Goal: Task Accomplishment & Management: Use online tool/utility

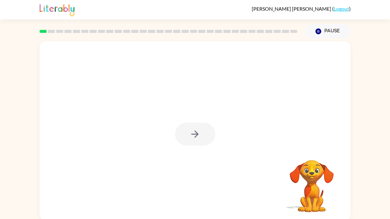
click at [199, 131] on div at bounding box center [195, 134] width 40 height 23
click at [198, 127] on button "button" at bounding box center [195, 134] width 40 height 23
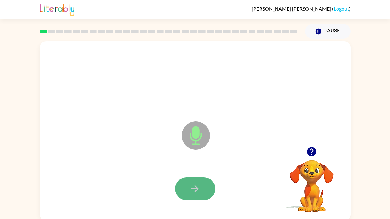
click at [200, 182] on button "button" at bounding box center [195, 188] width 40 height 23
click at [195, 136] on icon "Microphone The Microphone is here when it is your turn to talk" at bounding box center [227, 143] width 94 height 47
click at [195, 137] on icon "Microphone The Microphone is here when it is your turn to talk" at bounding box center [227, 143] width 94 height 47
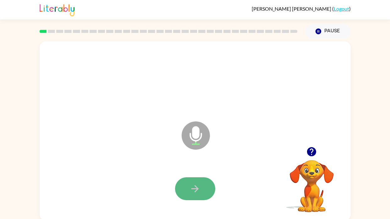
click at [199, 189] on icon "button" at bounding box center [194, 188] width 11 height 11
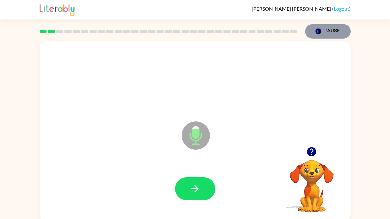
click at [320, 36] on button "Pause Pause" at bounding box center [328, 31] width 46 height 14
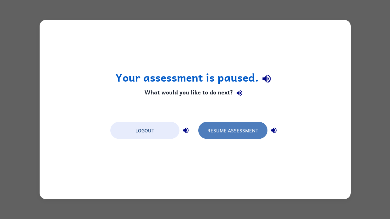
click at [232, 130] on button "Resume Assessment" at bounding box center [232, 130] width 69 height 17
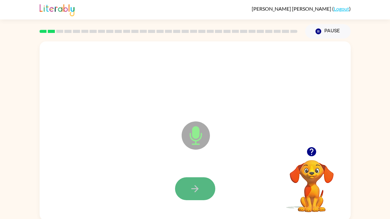
click at [208, 181] on button "button" at bounding box center [195, 188] width 40 height 23
click at [208, 182] on button "button" at bounding box center [195, 188] width 40 height 23
click at [186, 193] on button "button" at bounding box center [195, 188] width 40 height 23
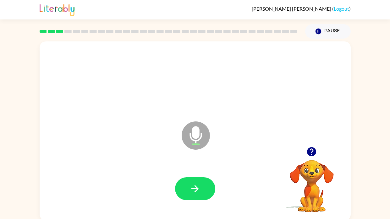
click at [185, 193] on button "button" at bounding box center [195, 188] width 40 height 23
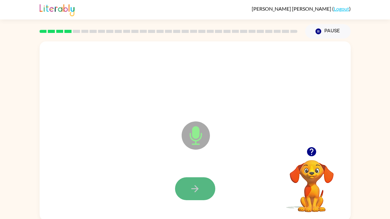
click at [185, 194] on button "button" at bounding box center [195, 188] width 40 height 23
click at [192, 191] on icon "button" at bounding box center [194, 188] width 11 height 11
click at [199, 196] on button "button" at bounding box center [195, 188] width 40 height 23
click at [199, 197] on button "button" at bounding box center [195, 188] width 40 height 23
click at [197, 191] on icon "button" at bounding box center [194, 188] width 11 height 11
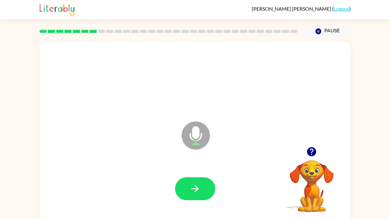
click at [307, 201] on video "Your browser must support playing .mp4 files to use Literably. Please try using…" at bounding box center [311, 181] width 63 height 63
click at [332, 31] on button "Pause Pause" at bounding box center [328, 31] width 46 height 14
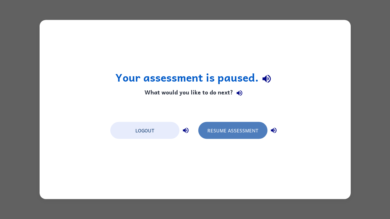
click at [237, 131] on button "Resume Assessment" at bounding box center [232, 130] width 69 height 17
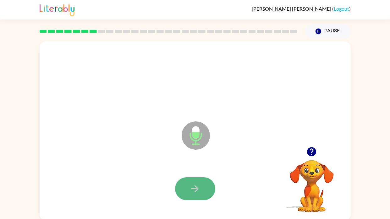
click at [208, 192] on button "button" at bounding box center [195, 188] width 40 height 23
click at [203, 193] on button "button" at bounding box center [195, 188] width 40 height 23
click at [202, 195] on button "button" at bounding box center [195, 188] width 40 height 23
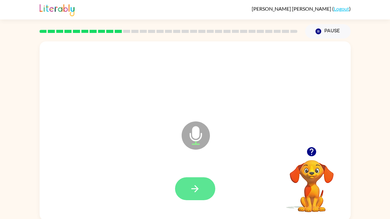
click at [195, 192] on icon "button" at bounding box center [194, 188] width 7 height 7
click at [194, 194] on icon "button" at bounding box center [194, 188] width 11 height 11
click at [196, 192] on icon "button" at bounding box center [194, 188] width 11 height 11
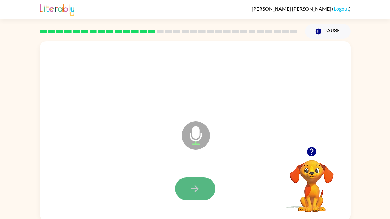
click at [196, 192] on icon "button" at bounding box center [194, 188] width 11 height 11
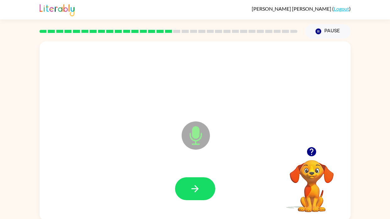
click at [196, 192] on icon "button" at bounding box center [194, 188] width 11 height 11
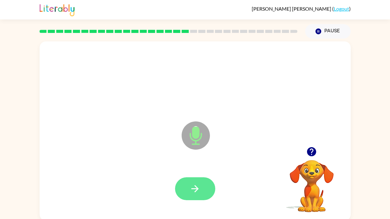
click at [196, 192] on icon "button" at bounding box center [194, 188] width 11 height 11
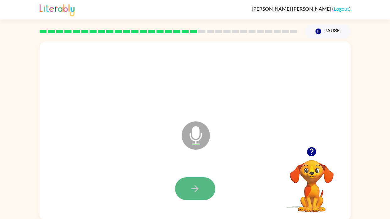
click at [196, 192] on icon "button" at bounding box center [194, 188] width 11 height 11
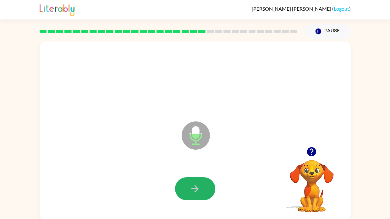
click at [196, 192] on icon "button" at bounding box center [194, 188] width 11 height 11
click at [197, 192] on icon "button" at bounding box center [194, 188] width 11 height 11
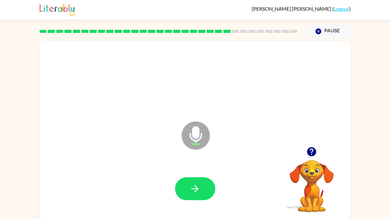
click at [197, 192] on icon "button" at bounding box center [194, 188] width 11 height 11
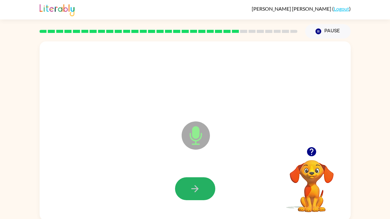
click at [197, 192] on icon "button" at bounding box center [194, 188] width 11 height 11
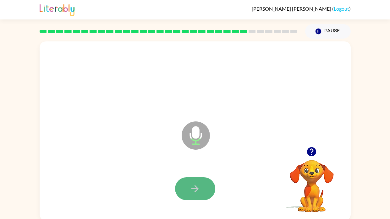
click at [197, 191] on icon "button" at bounding box center [194, 188] width 7 height 7
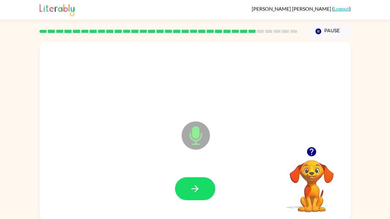
click at [197, 191] on icon "button" at bounding box center [194, 188] width 7 height 7
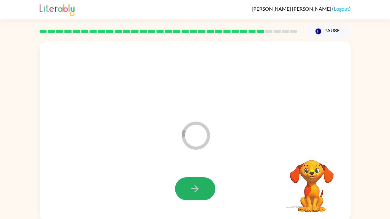
click at [197, 191] on icon "button" at bounding box center [194, 188] width 7 height 7
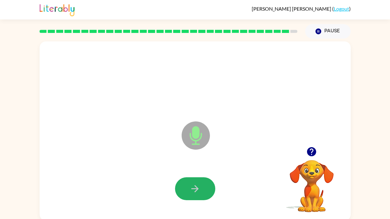
click at [197, 191] on icon "button" at bounding box center [194, 188] width 7 height 7
click at [197, 191] on icon "button" at bounding box center [194, 188] width 11 height 11
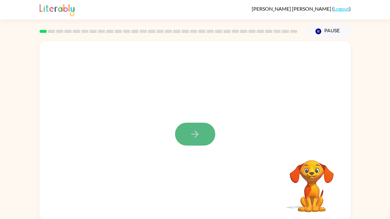
click at [206, 133] on button "button" at bounding box center [195, 134] width 40 height 23
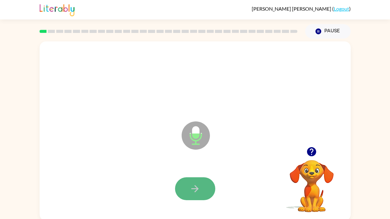
click at [192, 188] on icon "button" at bounding box center [194, 188] width 11 height 11
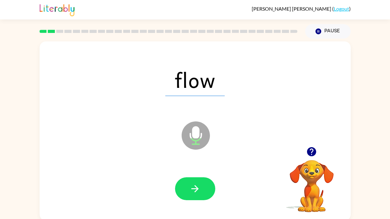
click at [192, 188] on icon "button" at bounding box center [194, 188] width 11 height 11
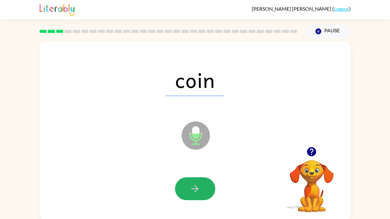
click at [192, 188] on icon "button" at bounding box center [194, 188] width 11 height 11
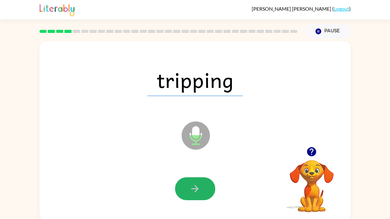
click at [192, 188] on icon "button" at bounding box center [194, 188] width 11 height 11
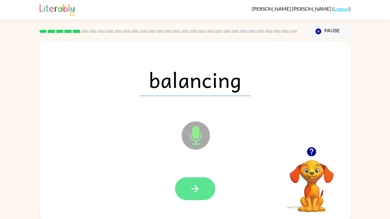
click at [185, 191] on button "button" at bounding box center [195, 188] width 40 height 23
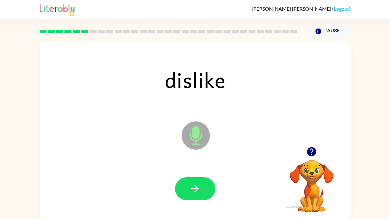
click at [185, 191] on button "button" at bounding box center [195, 188] width 40 height 23
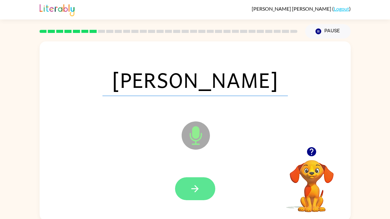
click at [185, 192] on button "button" at bounding box center [195, 188] width 40 height 23
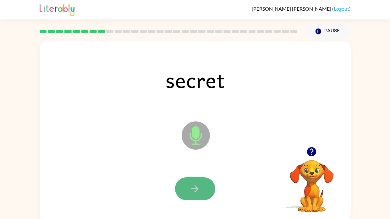
click at [186, 193] on button "button" at bounding box center [195, 188] width 40 height 23
click at [186, 194] on button "button" at bounding box center [195, 188] width 40 height 23
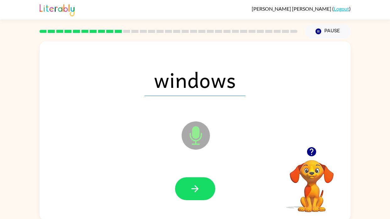
click at [186, 194] on button "button" at bounding box center [195, 188] width 40 height 23
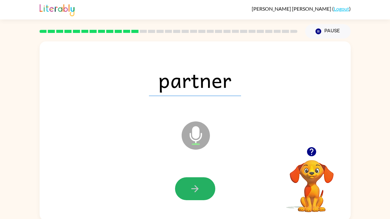
click at [186, 194] on button "button" at bounding box center [195, 188] width 40 height 23
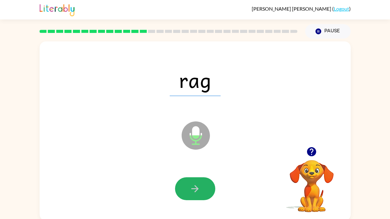
click at [186, 194] on button "button" at bounding box center [195, 188] width 40 height 23
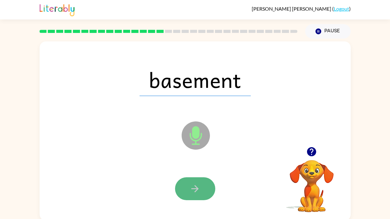
click at [194, 185] on icon "button" at bounding box center [194, 188] width 11 height 11
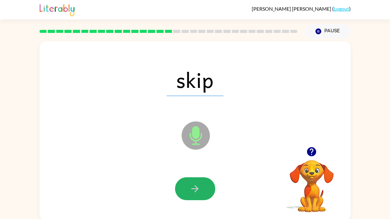
click at [194, 185] on icon "button" at bounding box center [194, 188] width 11 height 11
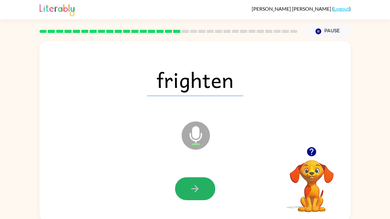
click at [194, 185] on icon "button" at bounding box center [194, 188] width 11 height 11
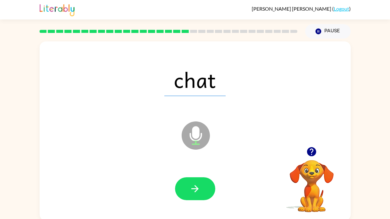
click at [194, 185] on icon "button" at bounding box center [194, 188] width 11 height 11
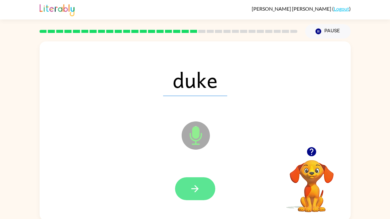
click at [194, 185] on icon "button" at bounding box center [194, 188] width 11 height 11
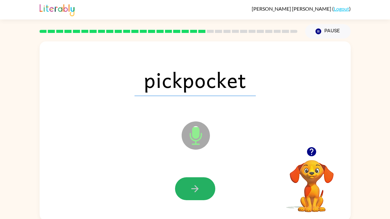
click at [194, 185] on icon "button" at bounding box center [194, 188] width 11 height 11
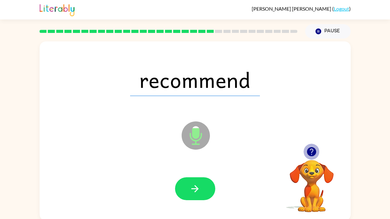
click at [314, 152] on icon "button" at bounding box center [311, 151] width 9 height 9
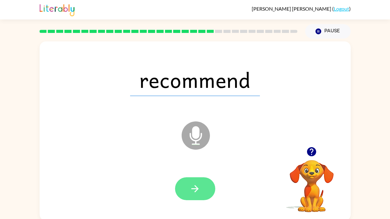
click at [200, 184] on icon "button" at bounding box center [194, 188] width 11 height 11
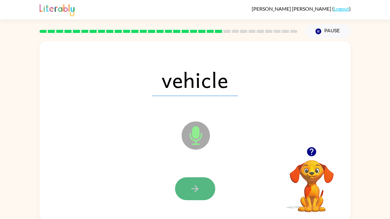
click at [200, 191] on icon "button" at bounding box center [194, 188] width 11 height 11
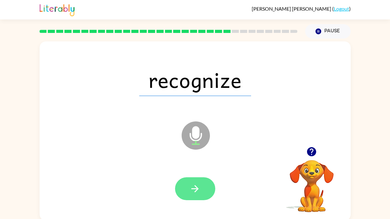
click at [188, 194] on button "button" at bounding box center [195, 188] width 40 height 23
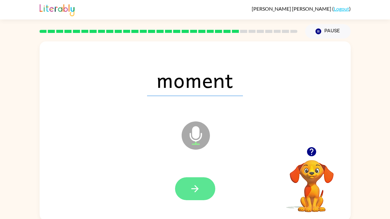
click at [198, 187] on icon "button" at bounding box center [194, 188] width 11 height 11
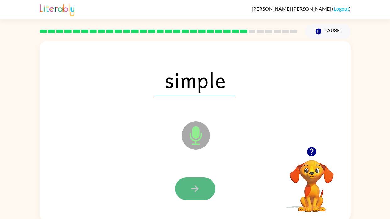
click at [198, 189] on icon "button" at bounding box center [194, 188] width 7 height 7
click at [198, 192] on icon "button" at bounding box center [194, 188] width 11 height 11
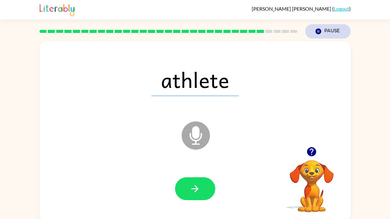
click at [327, 37] on button "Pause Pause" at bounding box center [328, 31] width 46 height 14
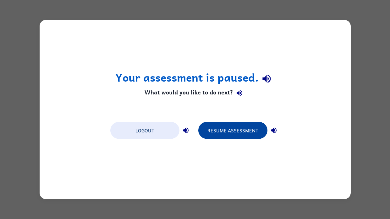
click at [228, 132] on button "Resume Assessment" at bounding box center [232, 130] width 69 height 17
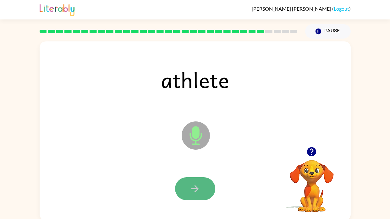
click at [195, 191] on icon "button" at bounding box center [194, 188] width 11 height 11
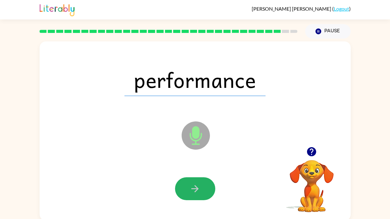
click at [195, 191] on icon "button" at bounding box center [194, 188] width 11 height 11
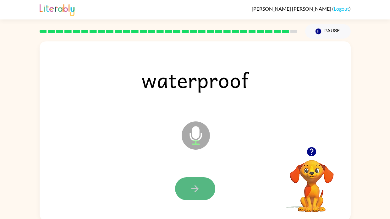
click at [195, 192] on icon "button" at bounding box center [194, 188] width 7 height 7
